Goal: Feedback & Contribution: Submit feedback/report problem

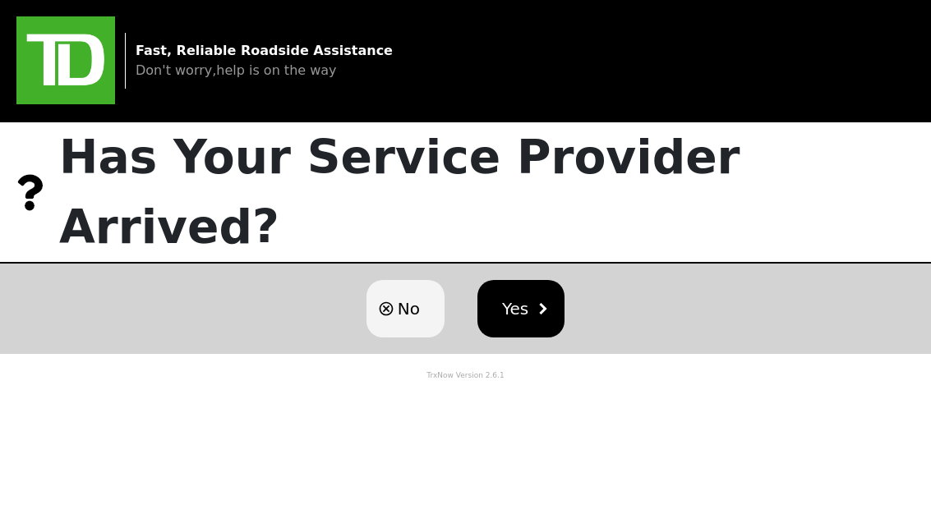
click at [527, 297] on span "Yes" at bounding box center [515, 309] width 26 height 25
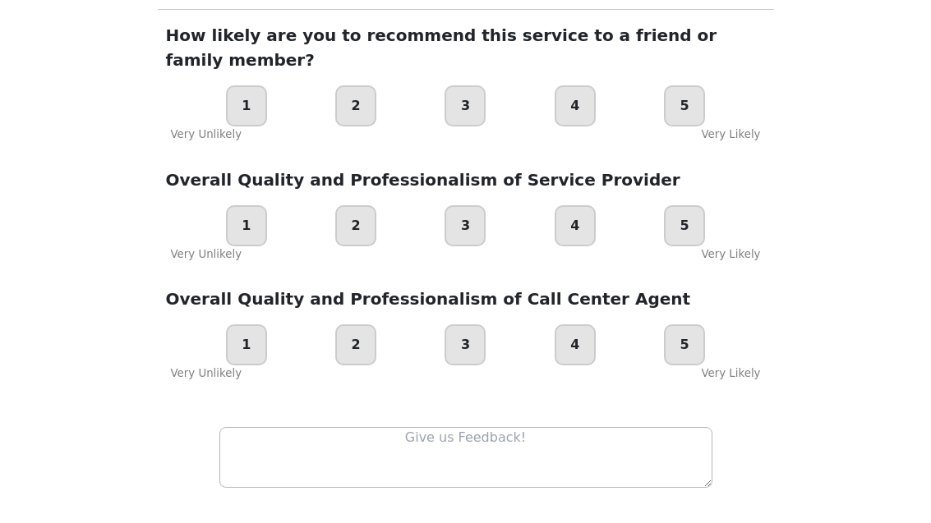
scroll to position [255, 0]
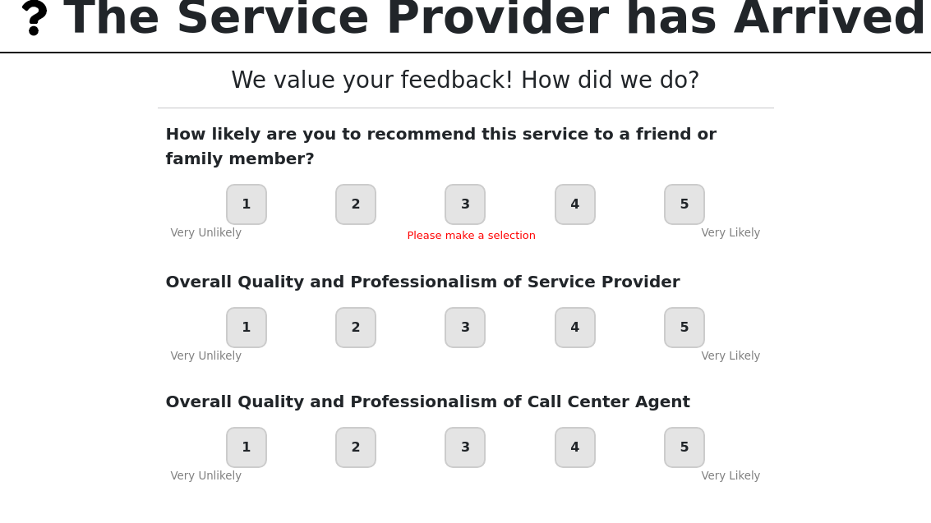
scroll to position [140, 0]
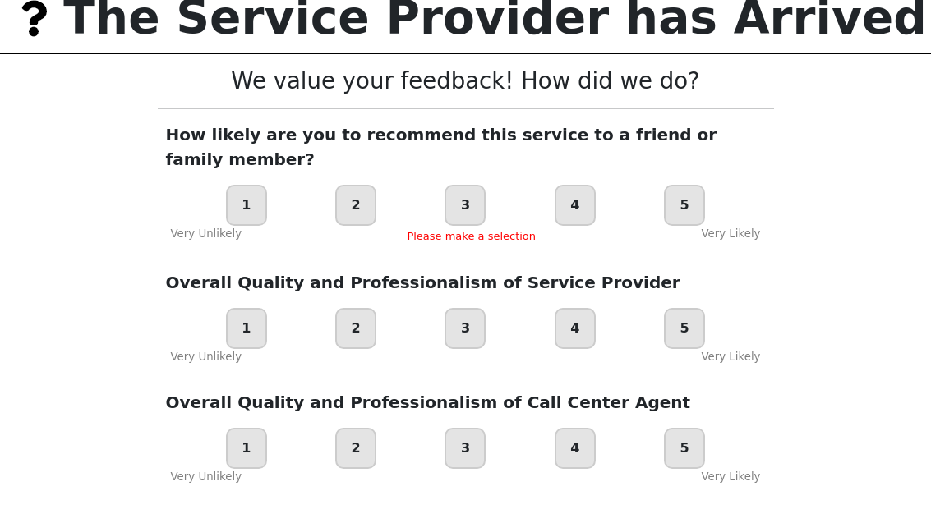
click at [577, 219] on div "Loading user experience Powered by TrxNow" at bounding box center [465, 255] width 891 height 72
click at [592, 219] on div "Loading user experience Powered by TrxNow" at bounding box center [465, 255] width 891 height 72
click at [585, 219] on div "Loading user experience Powered by TrxNow" at bounding box center [465, 255] width 891 height 72
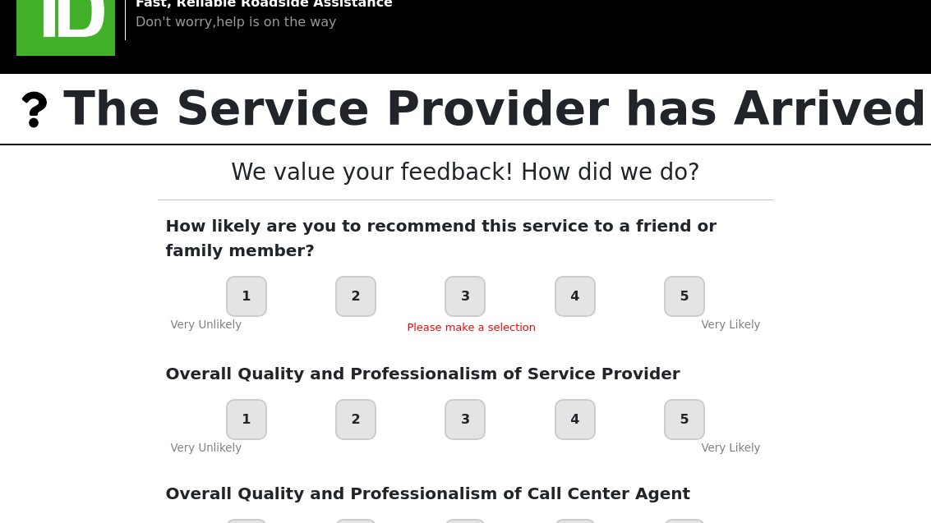
scroll to position [48, 0]
click at [580, 277] on div "4" at bounding box center [574, 297] width 41 height 41
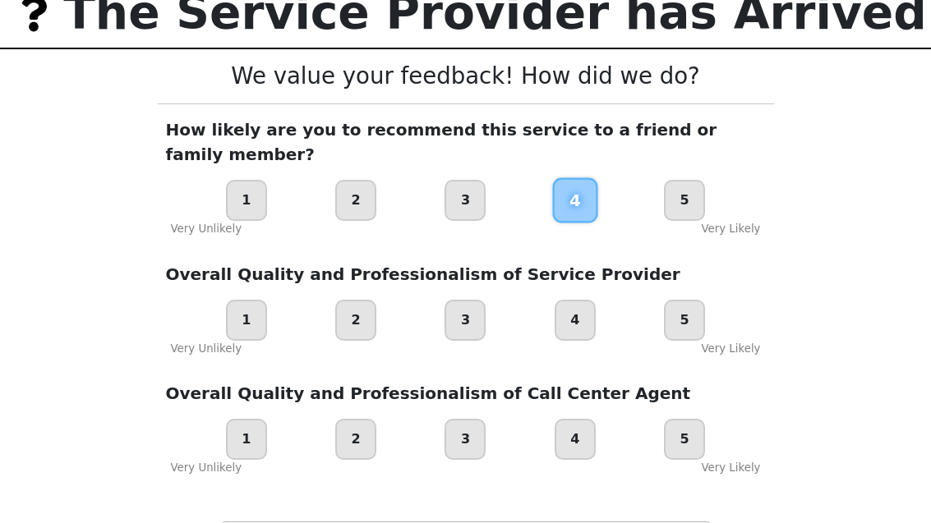
scroll to position [148, 0]
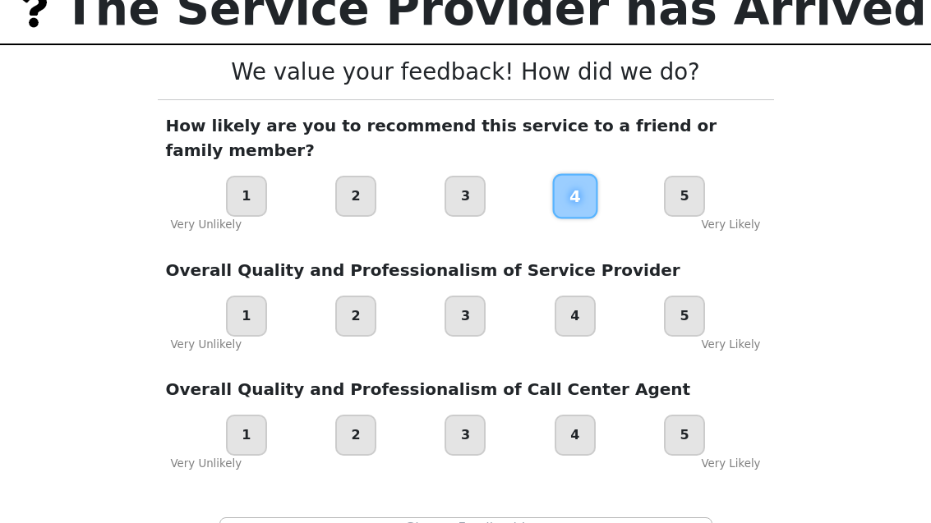
click at [811, 287] on div "Fast, Reliable Roadside Assistance Don't worry,help is on the way The Service P…" at bounding box center [465, 268] width 931 height 832
click at [587, 297] on div "4" at bounding box center [574, 317] width 41 height 41
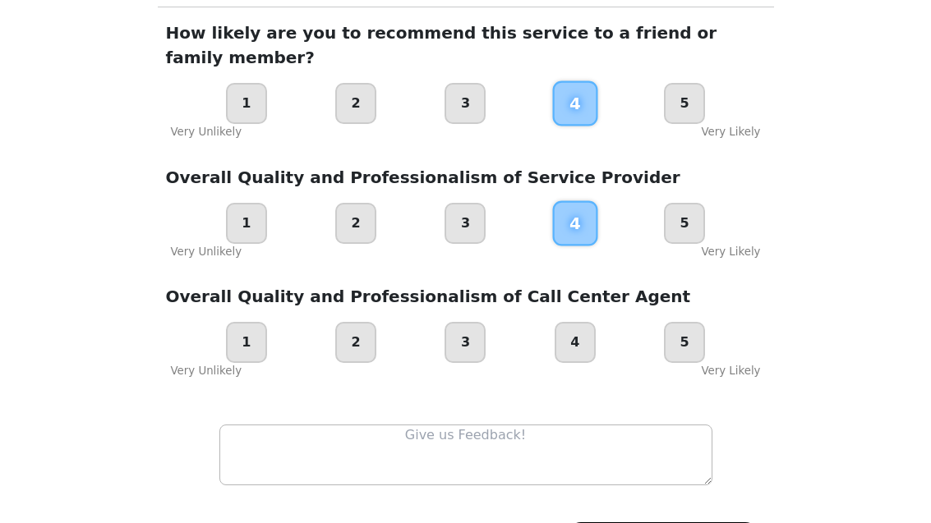
scroll to position [255, 0]
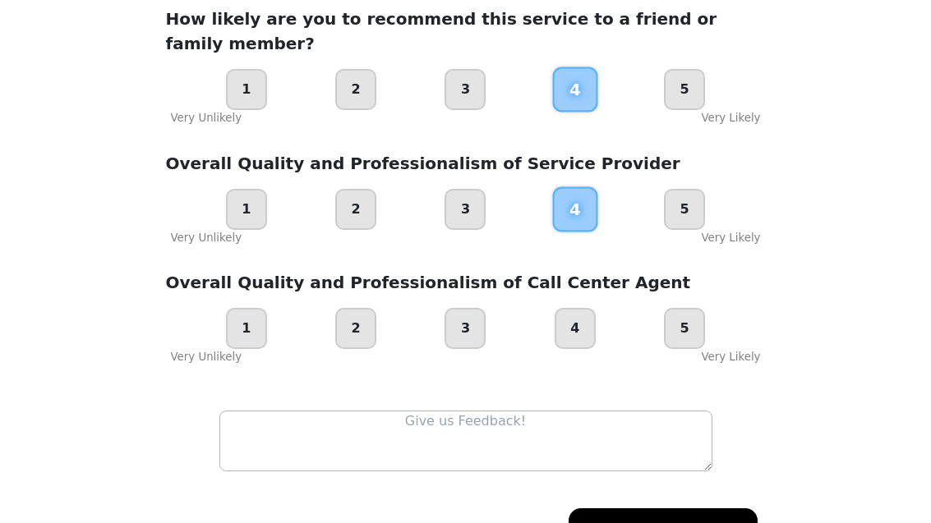
click at [578, 309] on div "4" at bounding box center [574, 328] width 41 height 41
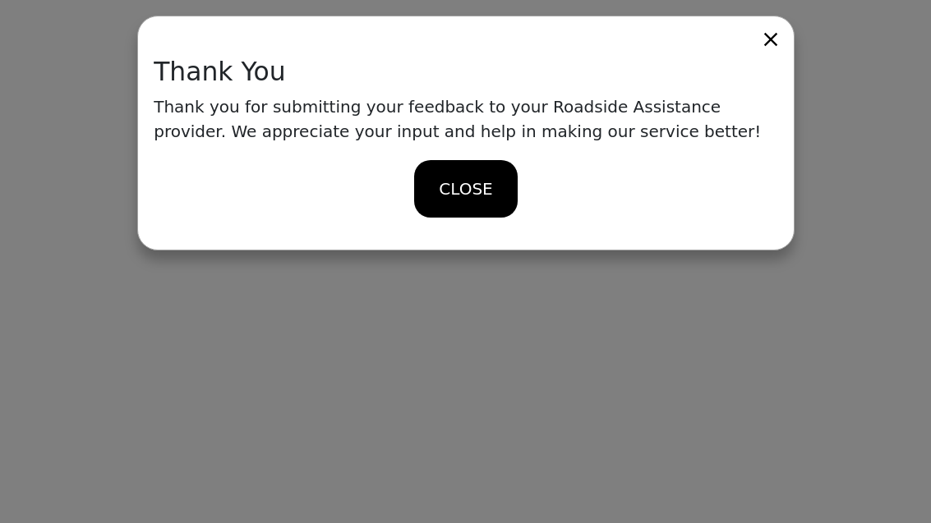
scroll to position [0, 0]
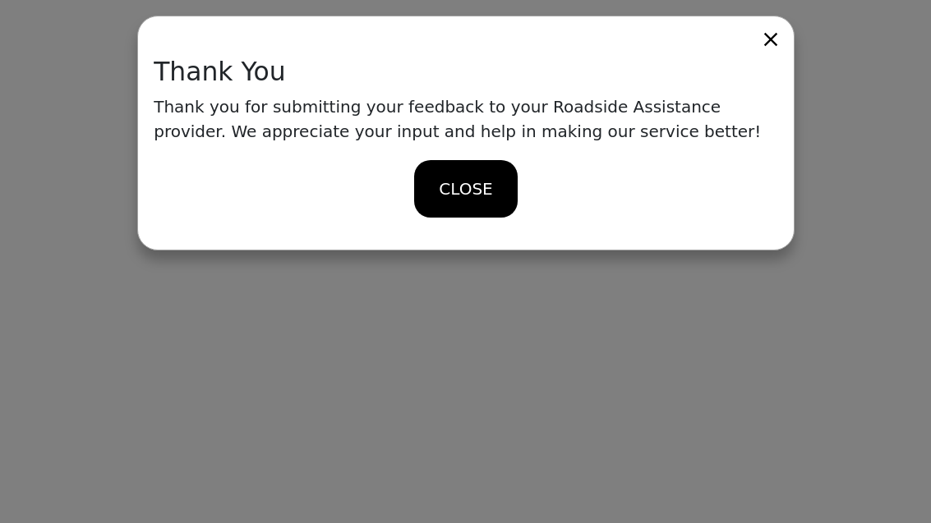
click at [477, 219] on div "Loading user experience Powered by TrxNow" at bounding box center [465, 255] width 891 height 72
